Goal: Check status: Check status

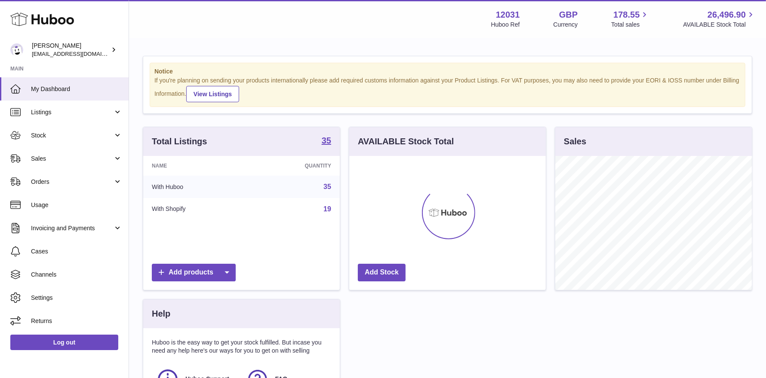
scroll to position [134, 196]
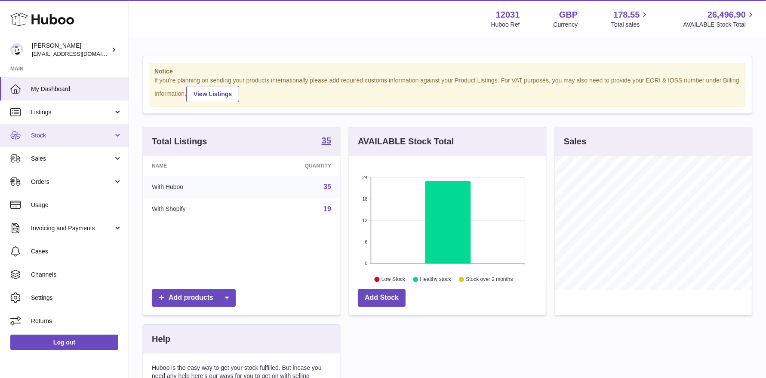
click at [28, 137] on link "Stock" at bounding box center [64, 135] width 129 height 23
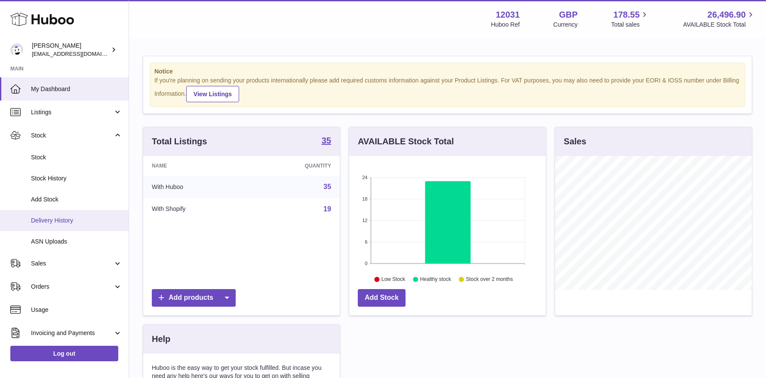
click at [47, 220] on span "Delivery History" at bounding box center [76, 221] width 91 height 8
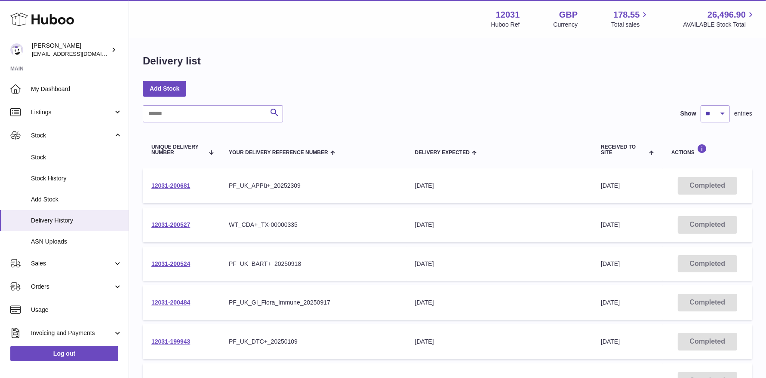
scroll to position [2, 0]
click at [172, 300] on link "12031-200484" at bounding box center [170, 302] width 39 height 7
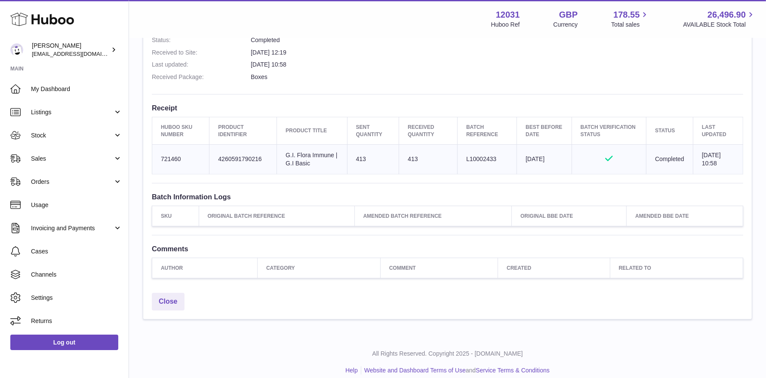
scroll to position [106, 0]
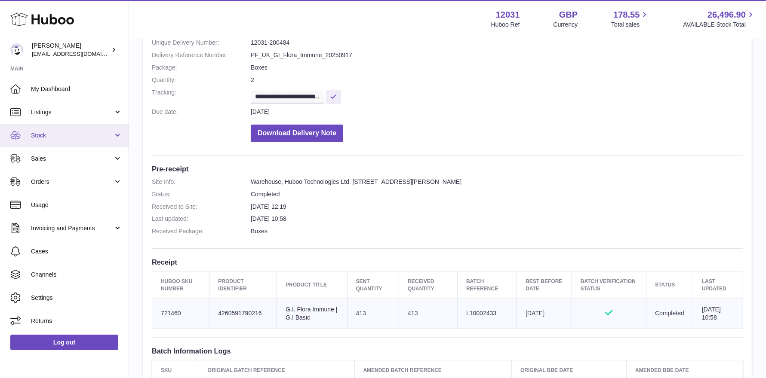
click at [31, 135] on span "Stock" at bounding box center [72, 136] width 82 height 8
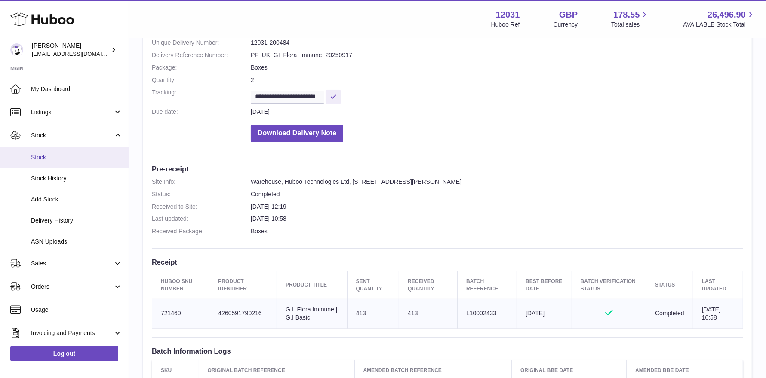
click at [41, 153] on link "Stock" at bounding box center [64, 157] width 129 height 21
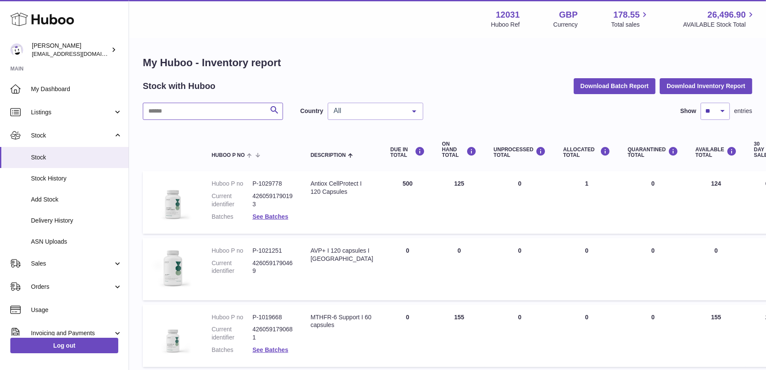
click at [228, 110] on input "text" at bounding box center [213, 111] width 140 height 17
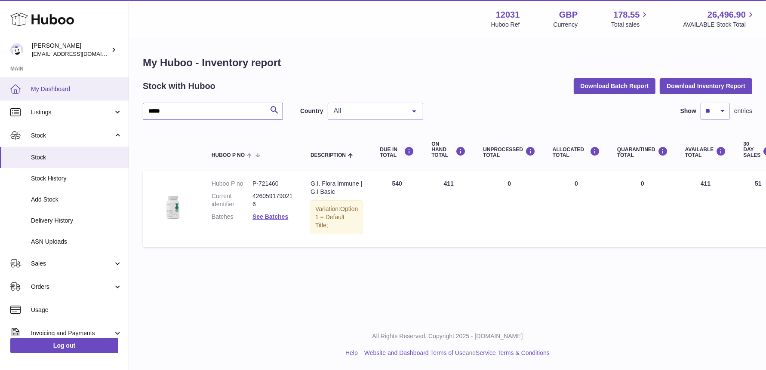
type input "*****"
click at [82, 91] on span "My Dashboard" at bounding box center [76, 89] width 91 height 8
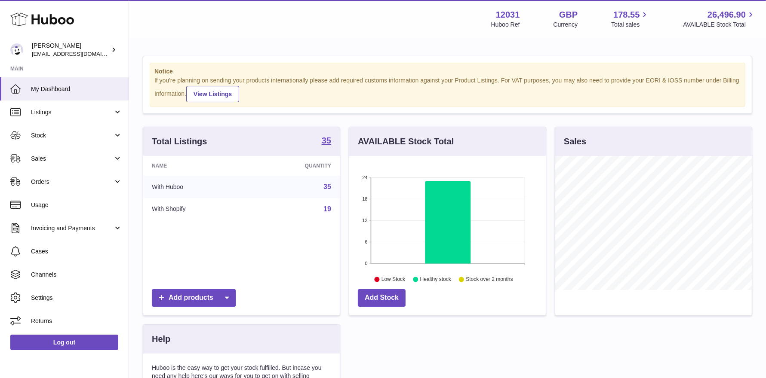
scroll to position [134, 196]
click at [77, 137] on span "Stock" at bounding box center [72, 136] width 82 height 8
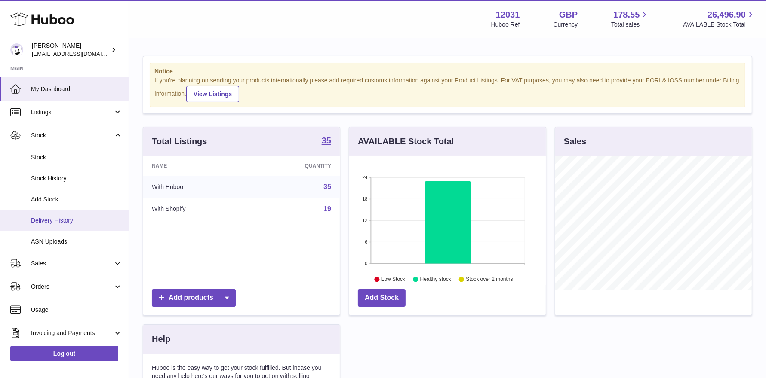
click at [64, 217] on span "Delivery History" at bounding box center [76, 221] width 91 height 8
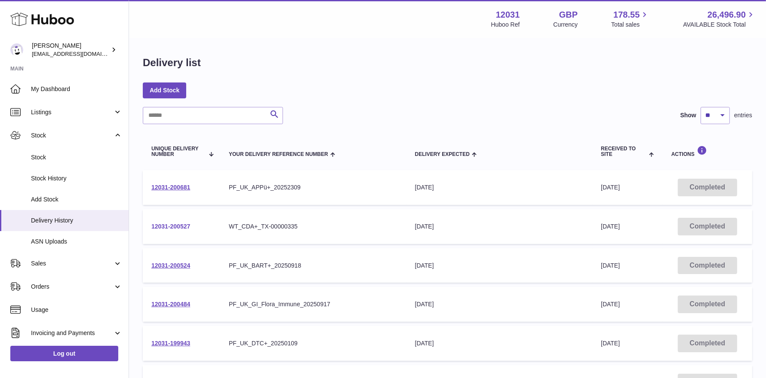
click at [173, 227] on link "12031-200527" at bounding box center [170, 226] width 39 height 7
click at [178, 188] on link "12031-200681" at bounding box center [170, 187] width 39 height 7
click at [174, 265] on link "12031-200524" at bounding box center [170, 265] width 39 height 7
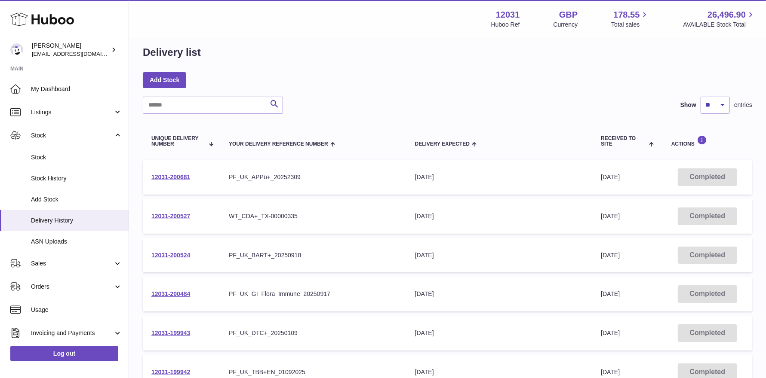
scroll to position [25, 0]
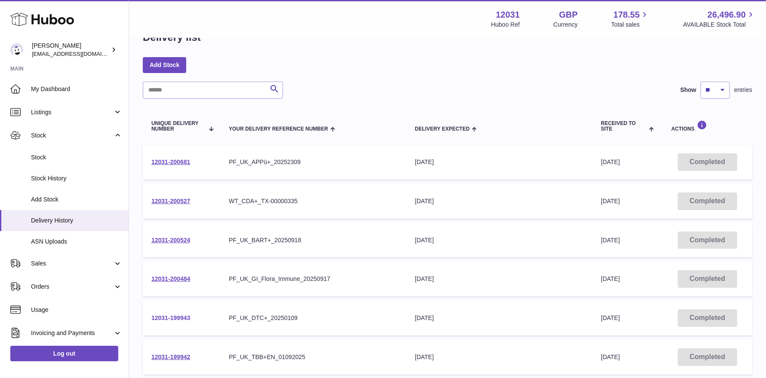
click at [167, 318] on link "12031-199943" at bounding box center [170, 318] width 39 height 7
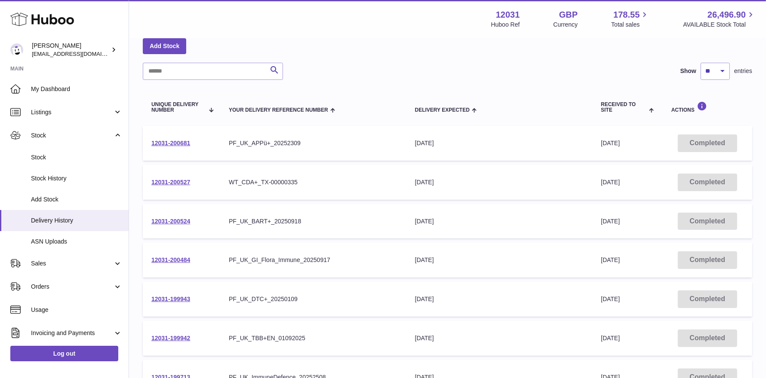
scroll to position [45, 0]
click at [177, 341] on td "12031-199942" at bounding box center [181, 338] width 77 height 35
click at [176, 334] on link "12031-199942" at bounding box center [170, 337] width 39 height 7
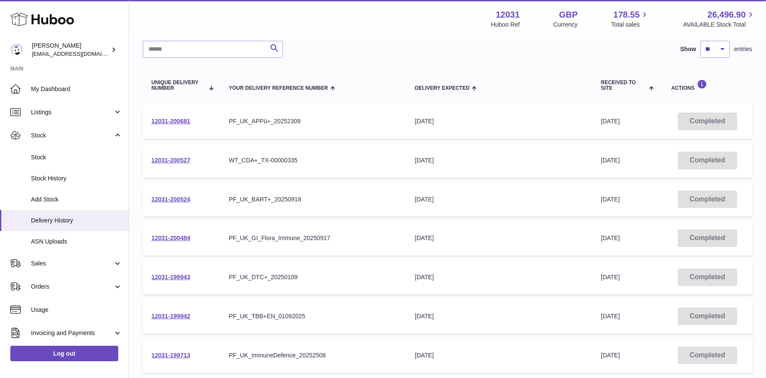
scroll to position [67, 0]
click at [188, 353] on link "12031-199713" at bounding box center [170, 354] width 39 height 7
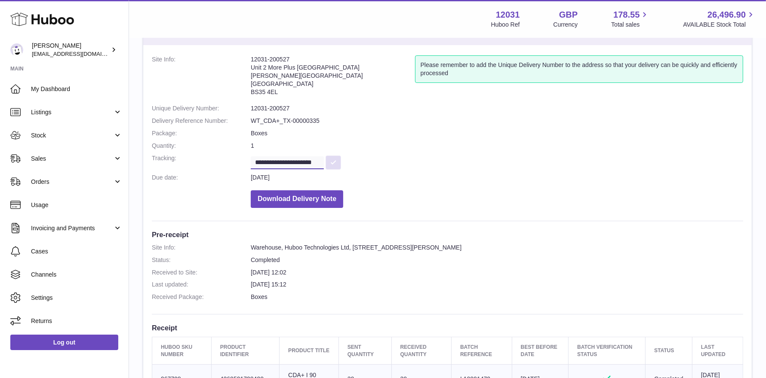
scroll to position [0, 8]
drag, startPoint x: 294, startPoint y: 162, endPoint x: 358, endPoint y: 168, distance: 64.3
click at [358, 168] on dd "**********" at bounding box center [497, 161] width 492 height 15
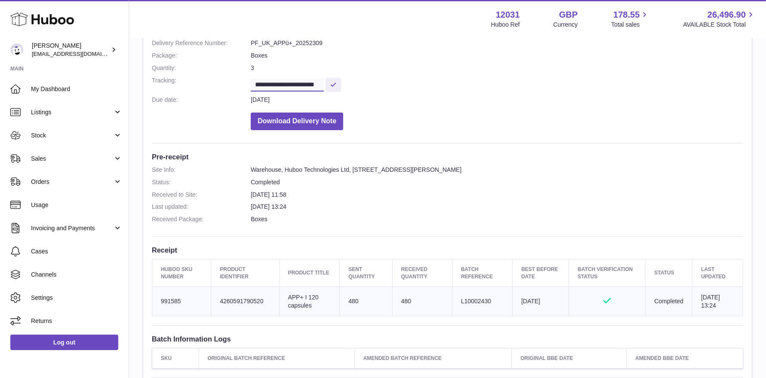
scroll to position [0, 10]
drag, startPoint x: 297, startPoint y: 83, endPoint x: 329, endPoint y: 84, distance: 31.9
click at [329, 84] on dd "**********" at bounding box center [497, 84] width 492 height 15
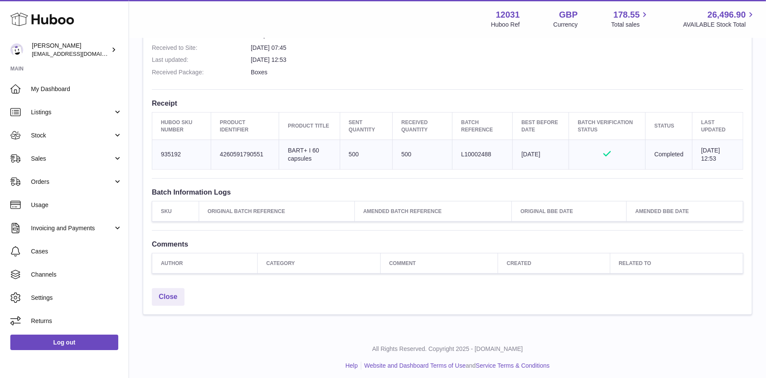
scroll to position [267, 0]
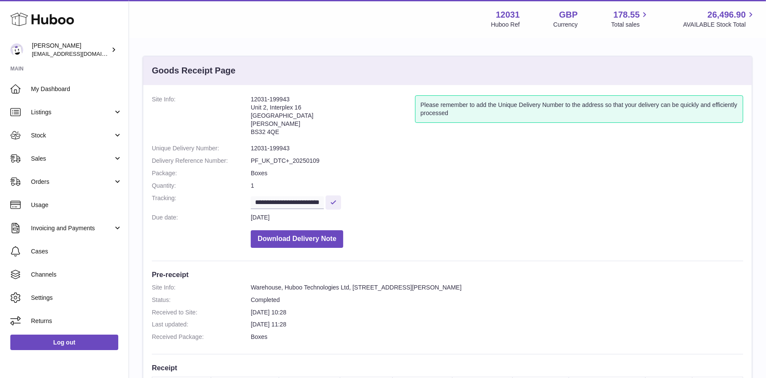
scroll to position [111, 0]
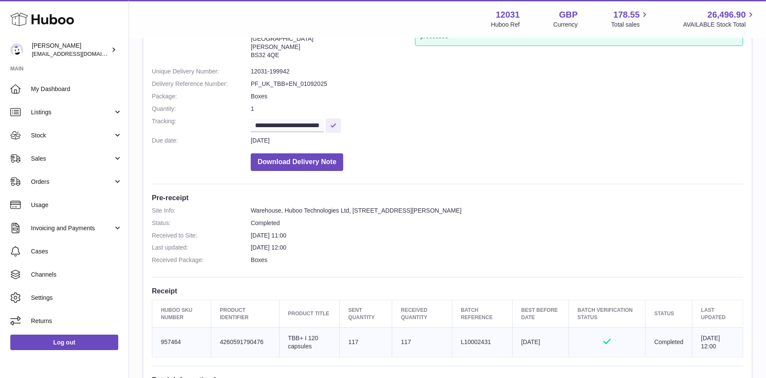
scroll to position [77, 0]
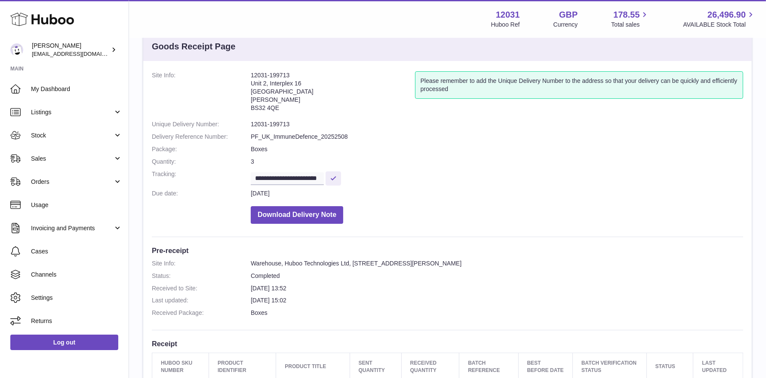
scroll to position [127, 0]
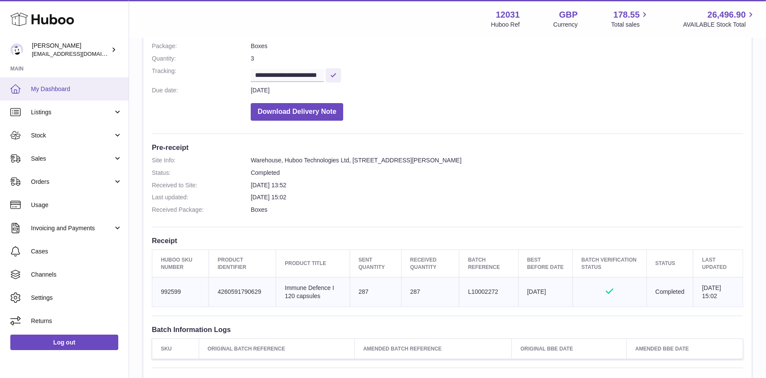
click at [54, 83] on link "My Dashboard" at bounding box center [64, 88] width 129 height 23
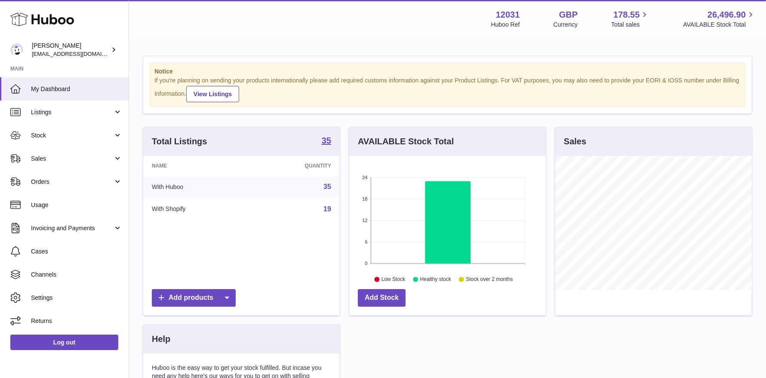
scroll to position [134, 196]
click at [70, 88] on span "My Dashboard" at bounding box center [76, 89] width 91 height 8
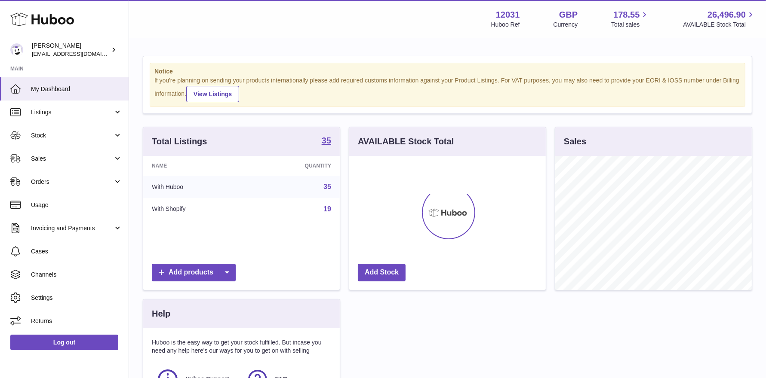
scroll to position [134, 196]
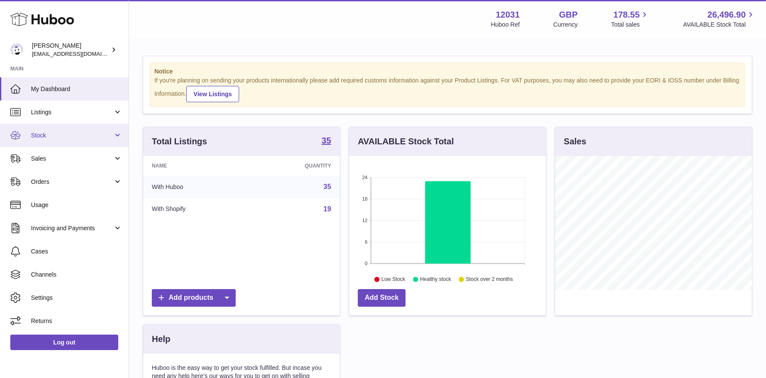
click at [59, 138] on span "Stock" at bounding box center [72, 136] width 82 height 8
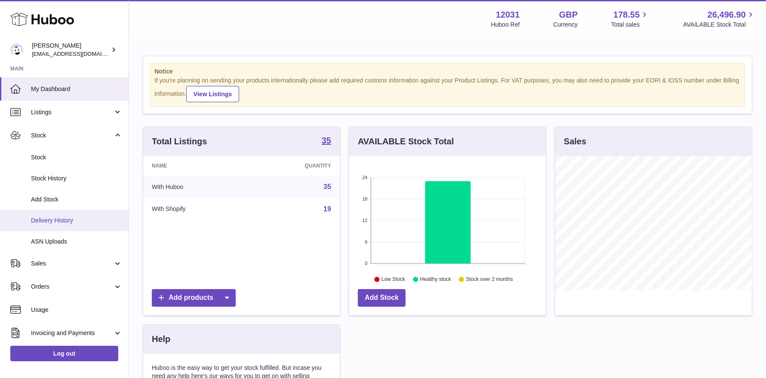
click at [58, 225] on link "Delivery History" at bounding box center [64, 220] width 129 height 21
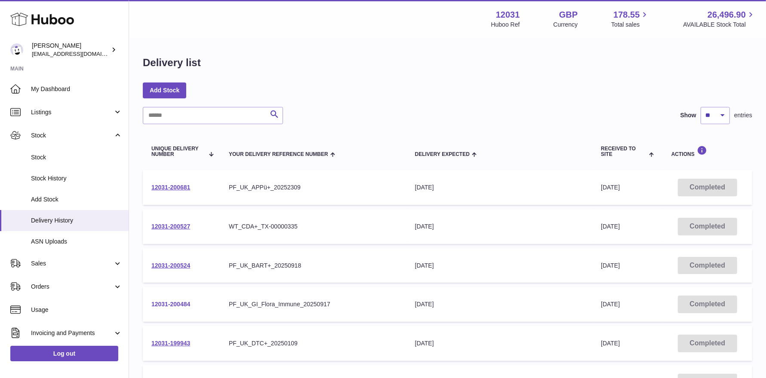
click at [184, 301] on link "12031-200484" at bounding box center [170, 304] width 39 height 7
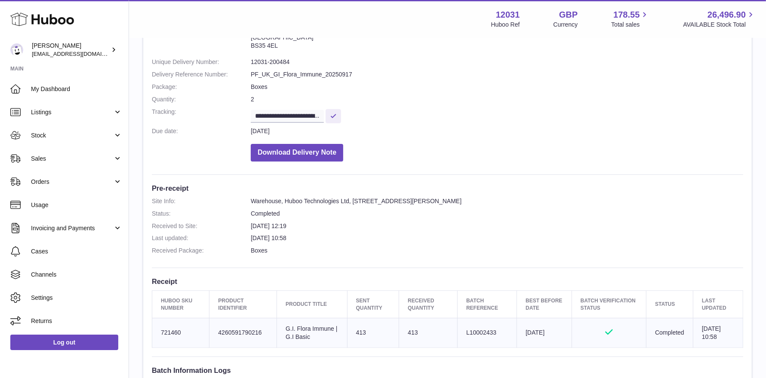
scroll to position [86, 0]
click at [50, 136] on span "Stock" at bounding box center [72, 136] width 82 height 8
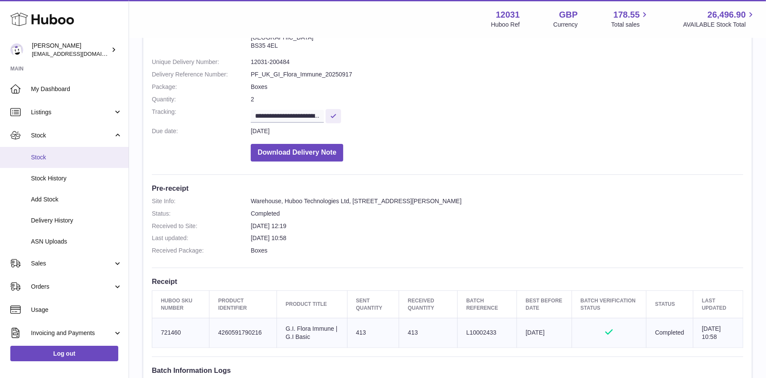
click at [53, 160] on span "Stock" at bounding box center [76, 157] width 91 height 8
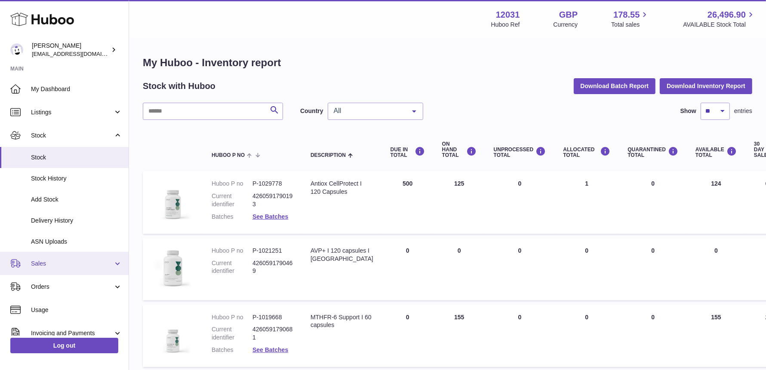
click at [51, 264] on span "Sales" at bounding box center [72, 264] width 82 height 8
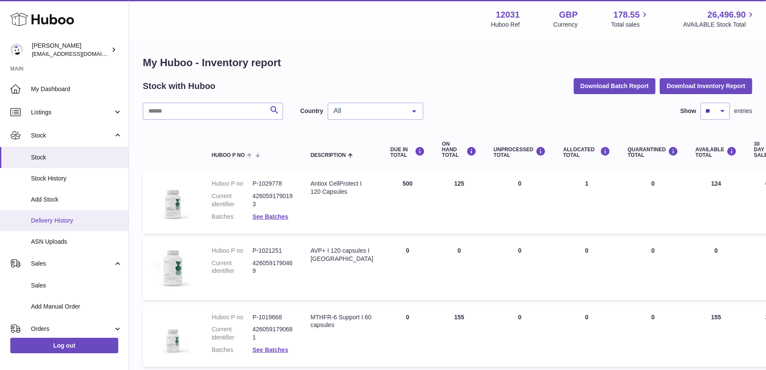
click at [56, 223] on span "Delivery History" at bounding box center [76, 221] width 91 height 8
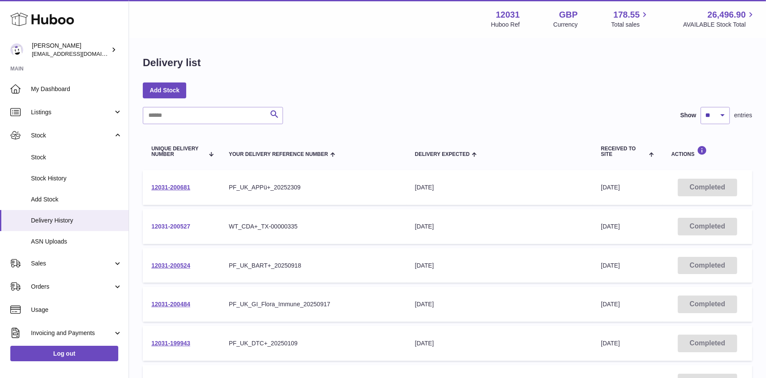
click at [181, 224] on link "12031-200527" at bounding box center [170, 226] width 39 height 7
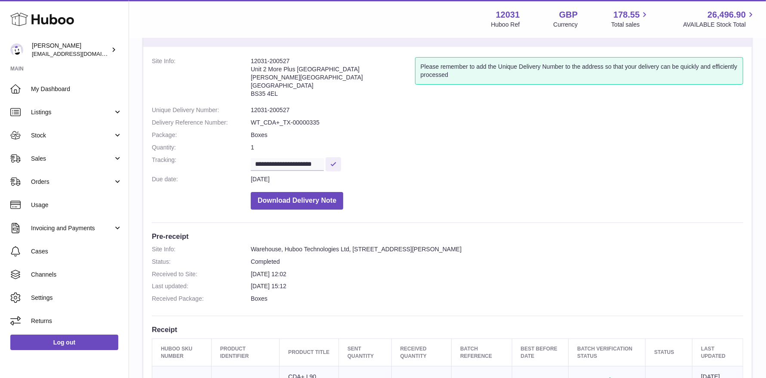
scroll to position [157, 0]
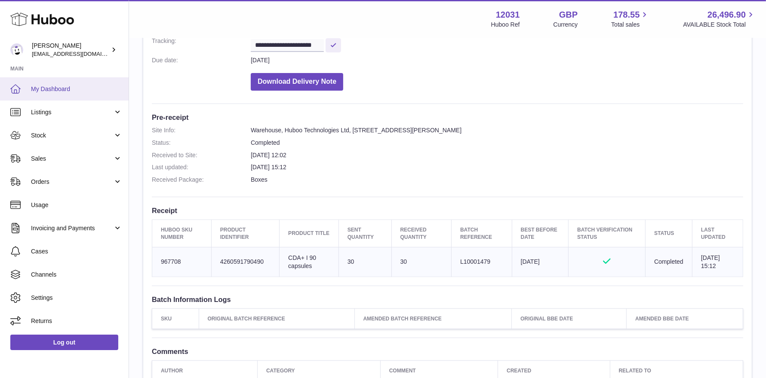
click at [64, 92] on span "My Dashboard" at bounding box center [76, 89] width 91 height 8
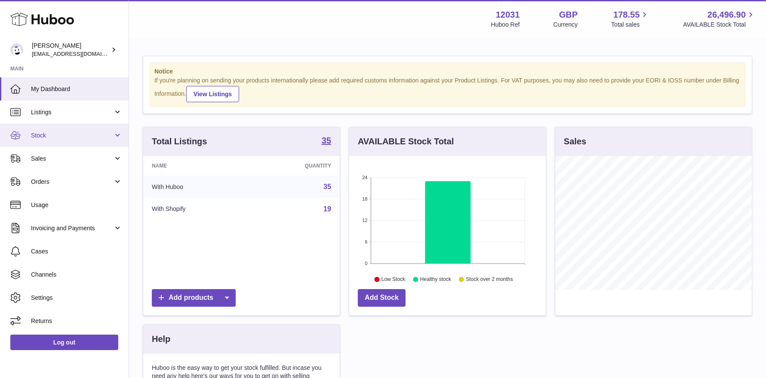
scroll to position [134, 196]
click at [58, 129] on link "Stock" at bounding box center [64, 135] width 129 height 23
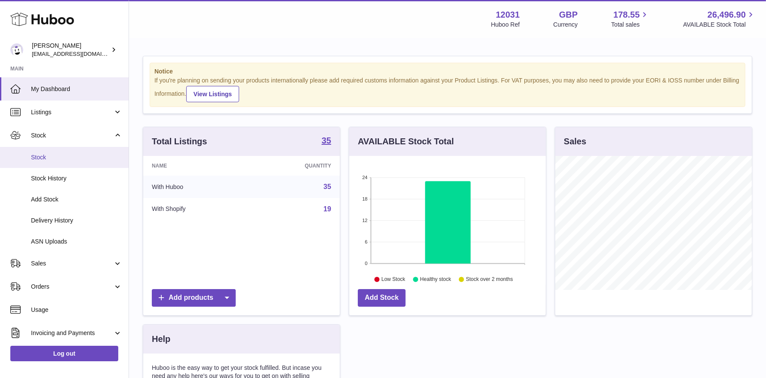
click at [54, 153] on span "Stock" at bounding box center [76, 157] width 91 height 8
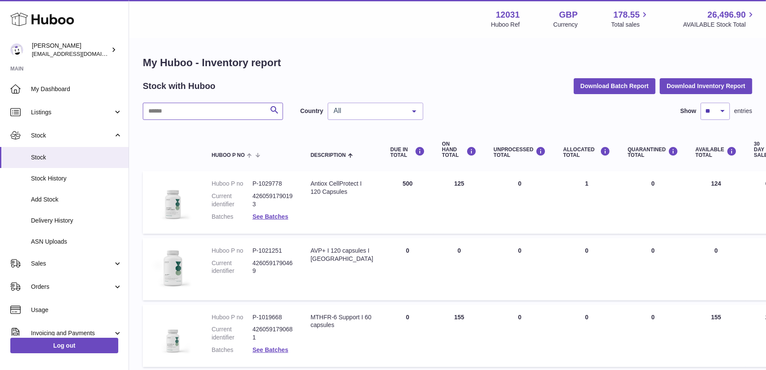
click at [245, 115] on input "text" at bounding box center [213, 111] width 140 height 17
type input "*****"
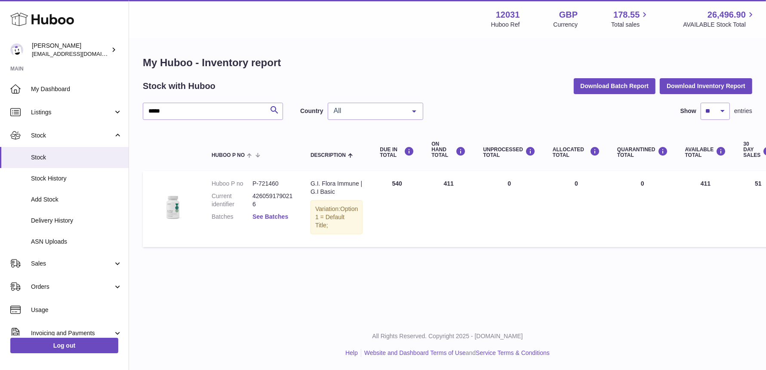
click at [264, 215] on link "See Batches" at bounding box center [270, 216] width 36 height 7
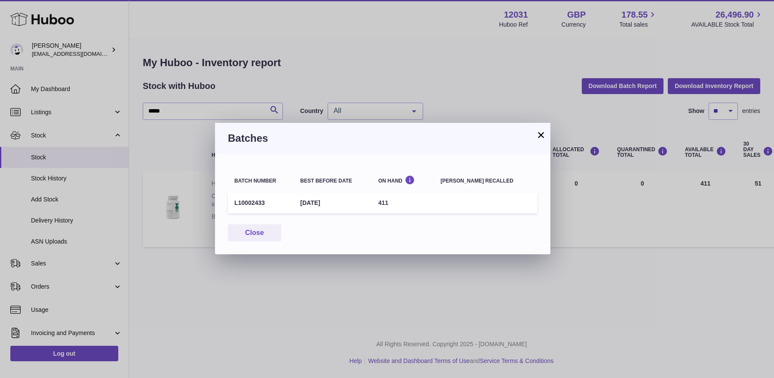
click at [538, 138] on button "×" at bounding box center [541, 135] width 10 height 10
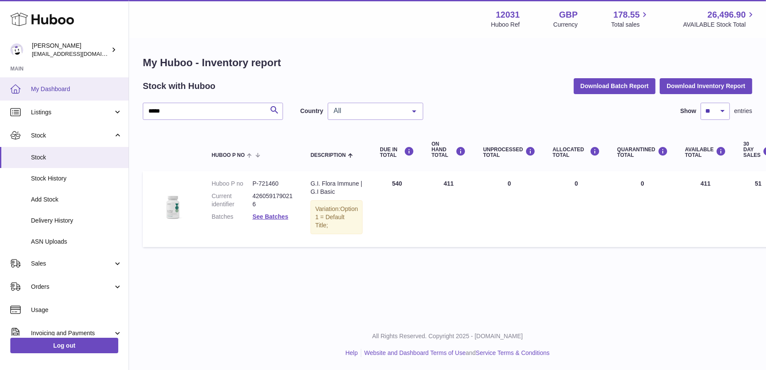
click at [71, 90] on span "My Dashboard" at bounding box center [76, 89] width 91 height 8
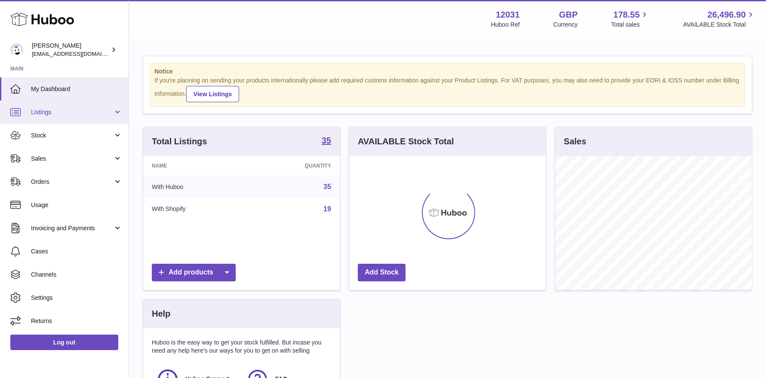
scroll to position [134, 196]
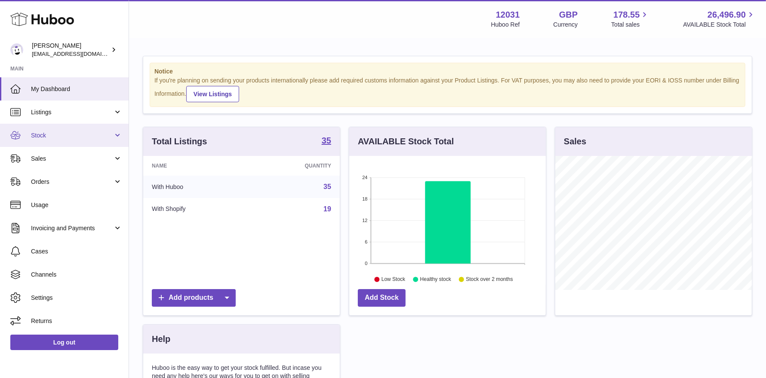
click at [81, 124] on link "Stock" at bounding box center [64, 135] width 129 height 23
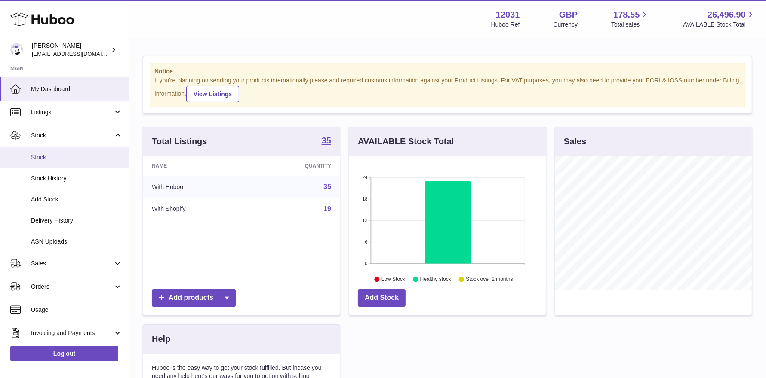
click at [67, 154] on span "Stock" at bounding box center [76, 157] width 91 height 8
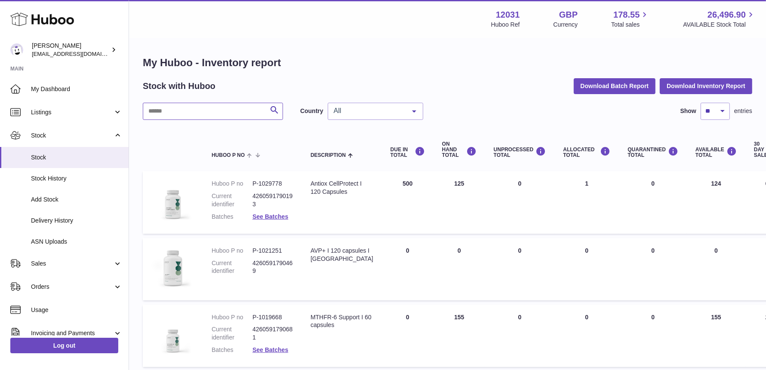
click at [202, 109] on input "text" at bounding box center [213, 111] width 140 height 17
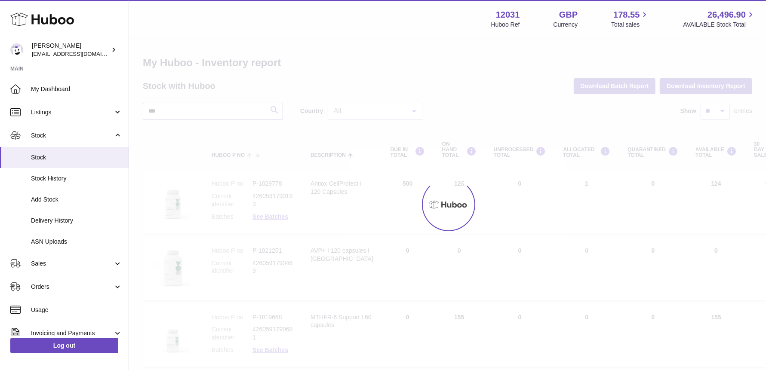
type input "***"
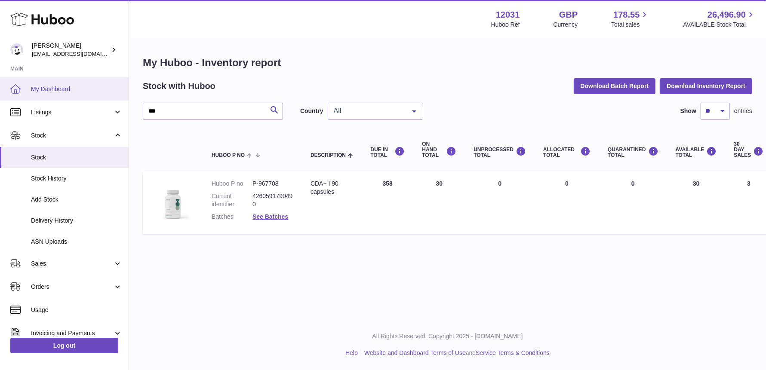
click at [64, 93] on link "My Dashboard" at bounding box center [64, 88] width 129 height 23
